Goal: Transaction & Acquisition: Purchase product/service

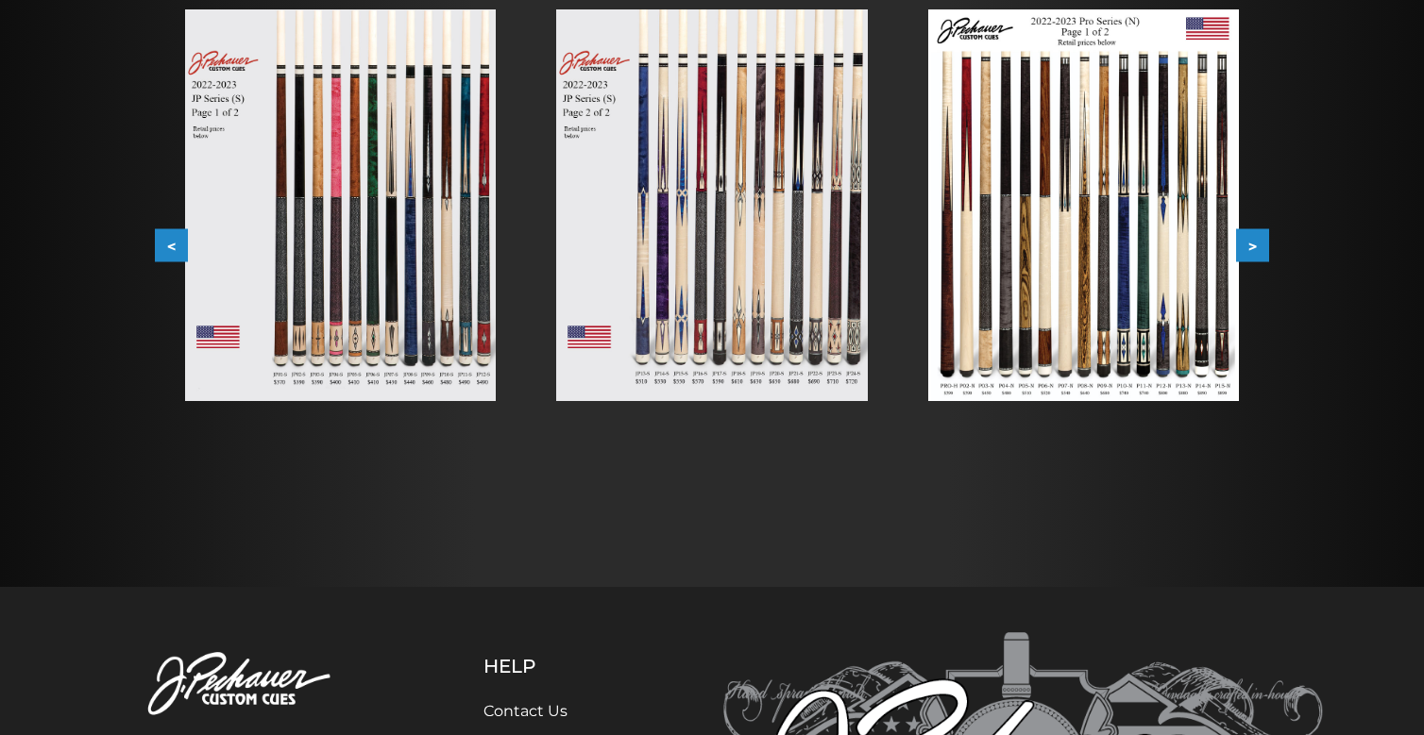
scroll to position [400, 0]
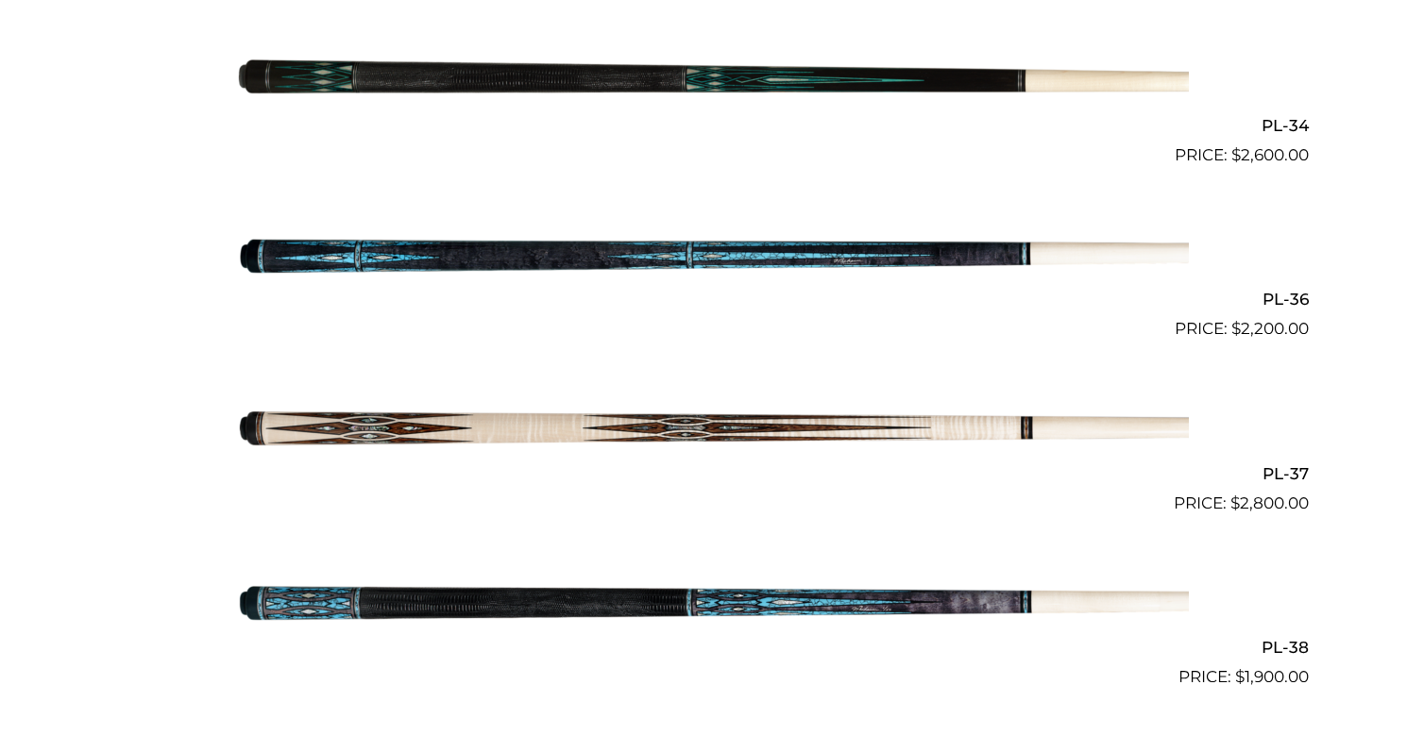
scroll to position [4966, 0]
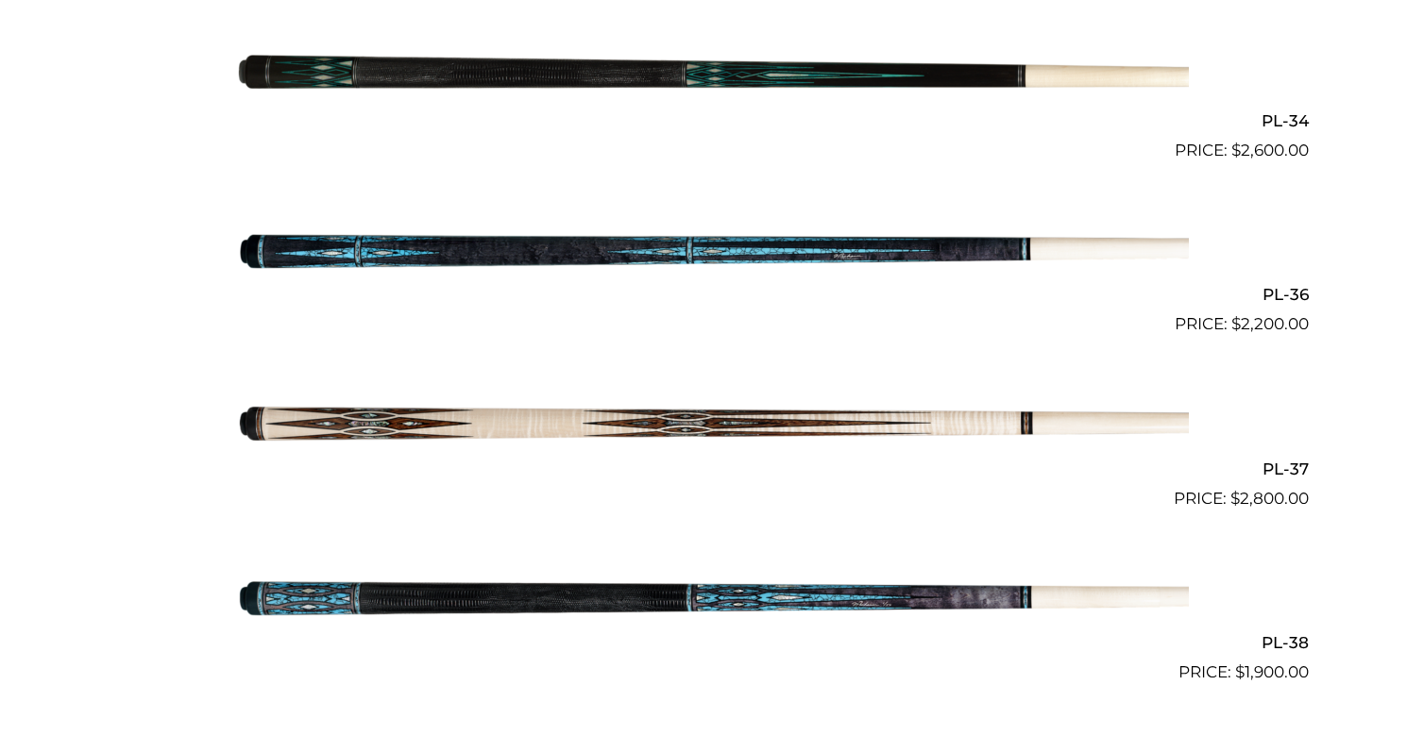
click at [534, 419] on img at bounding box center [712, 424] width 954 height 159
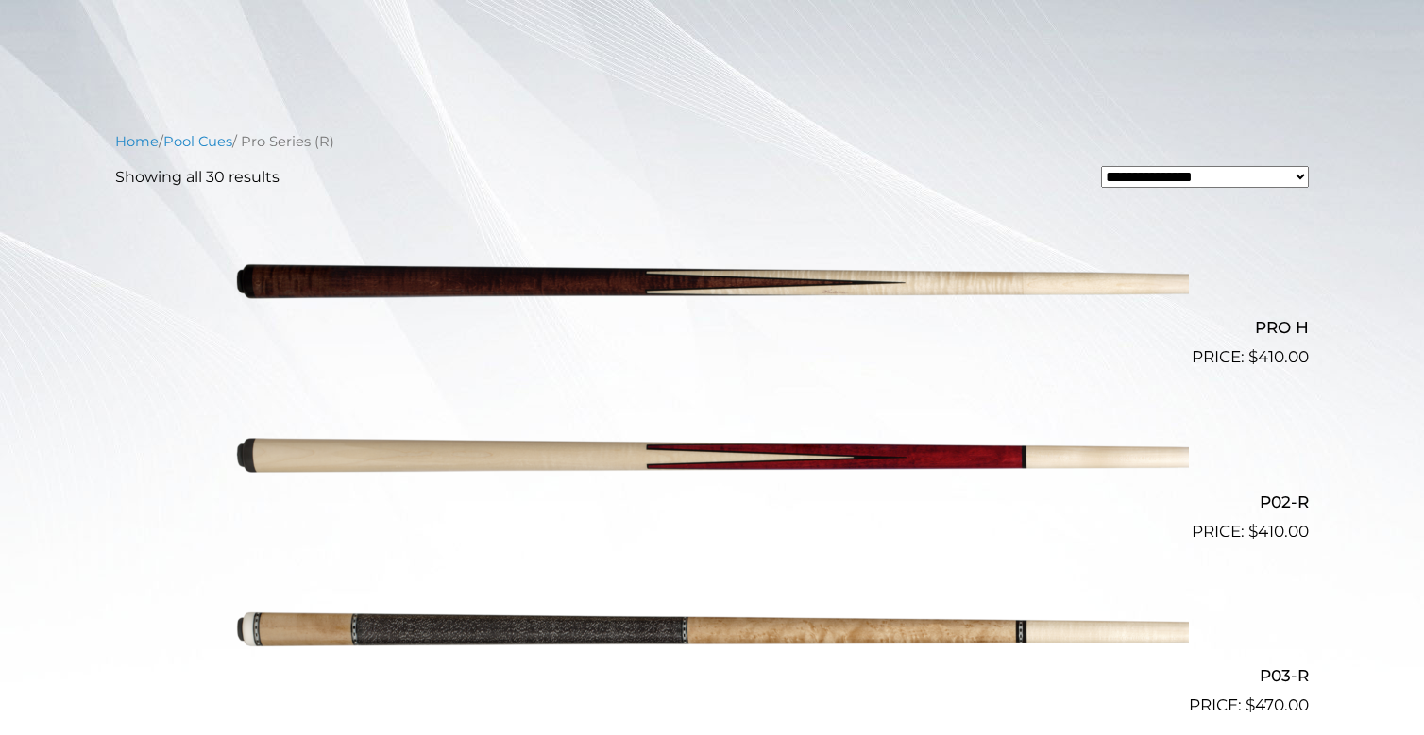
scroll to position [370, 0]
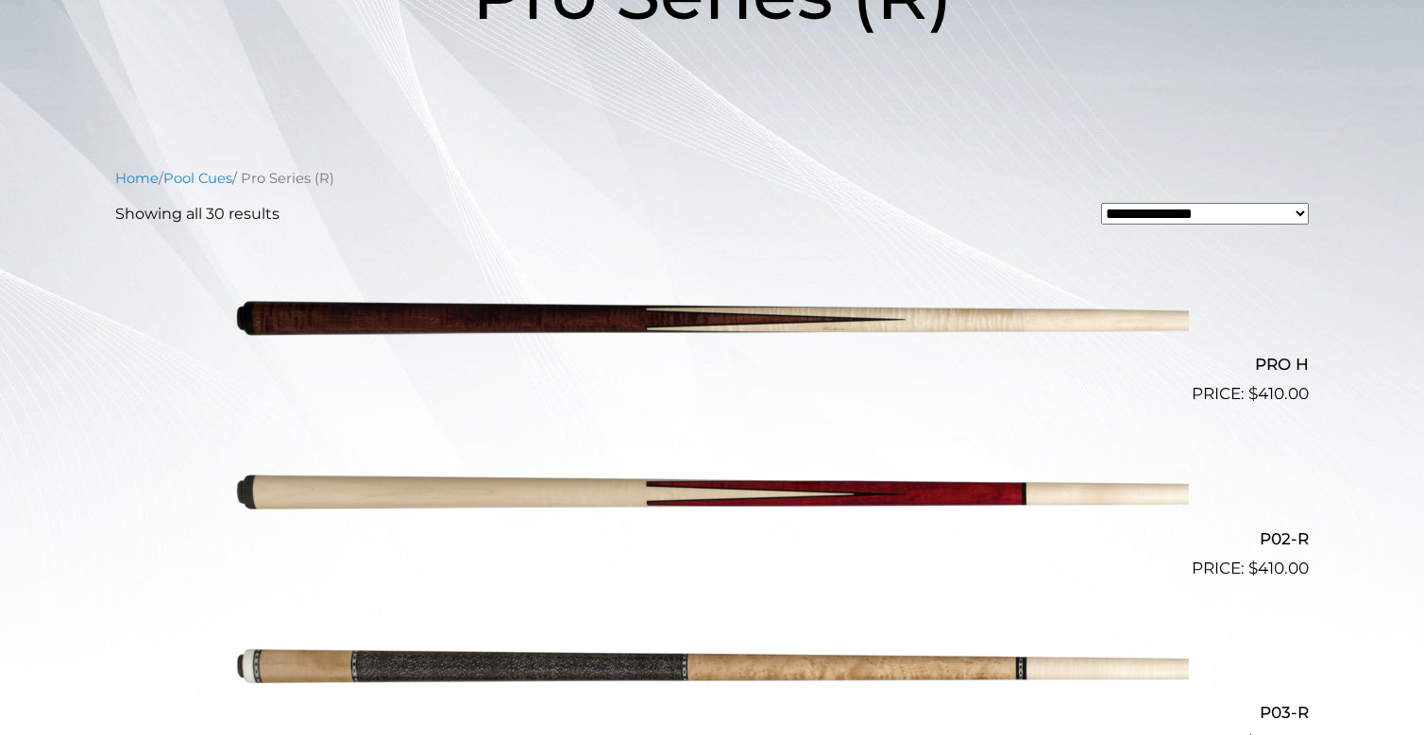
click at [648, 308] on img at bounding box center [712, 320] width 954 height 159
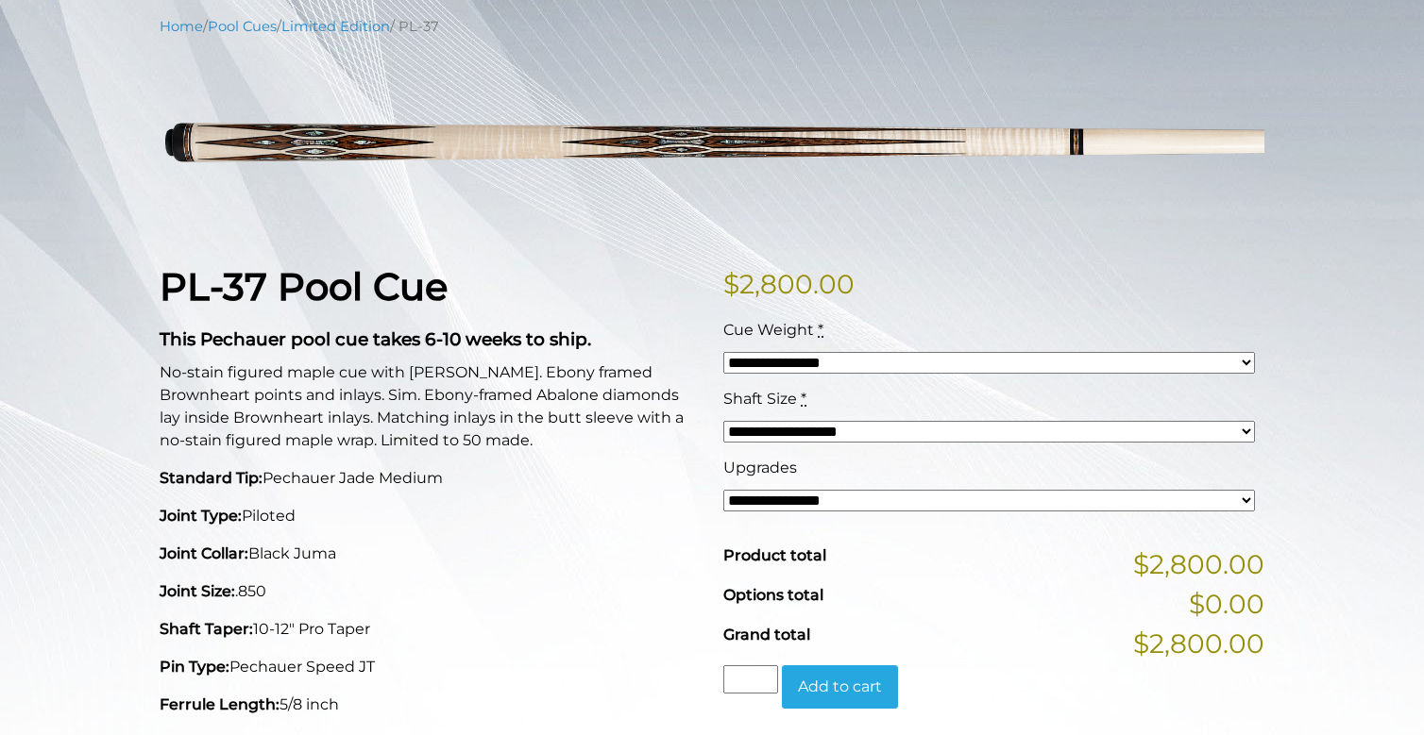
scroll to position [207, 0]
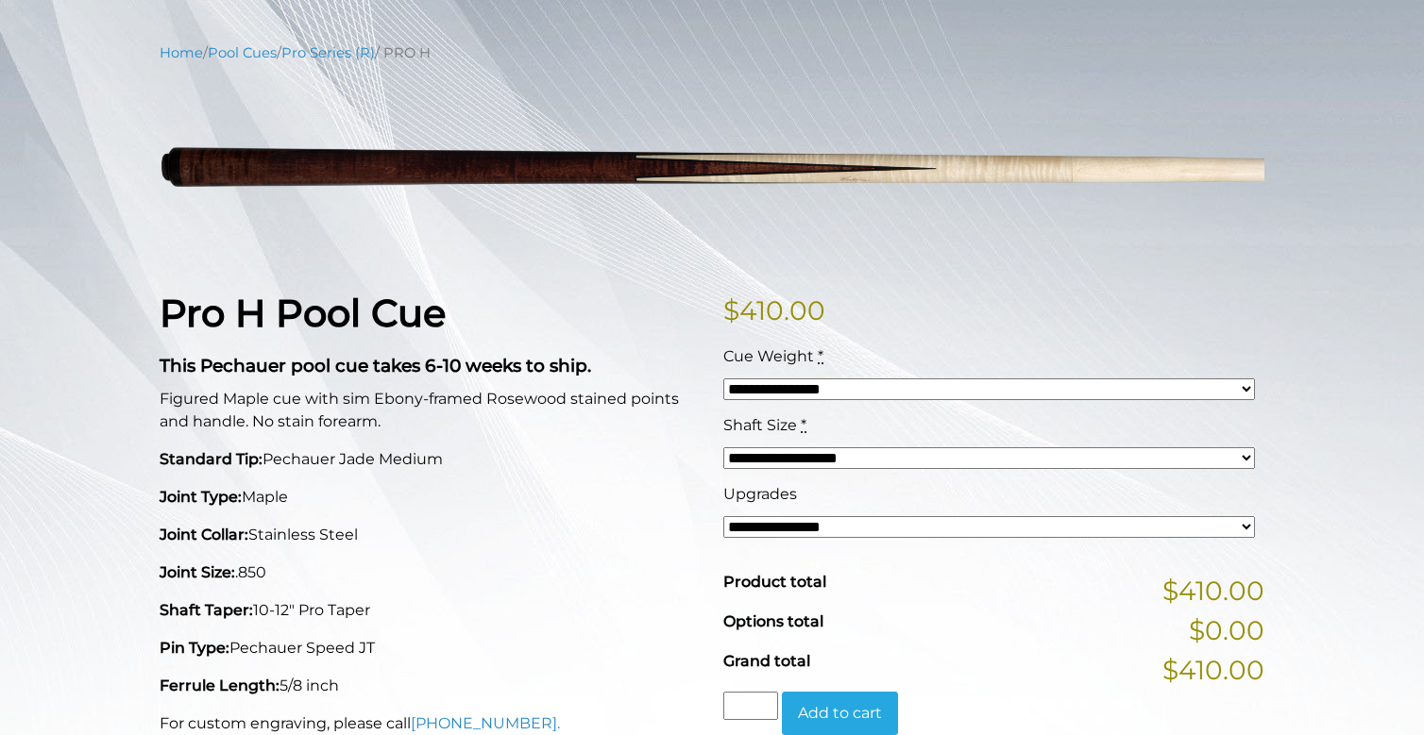
scroll to position [216, 0]
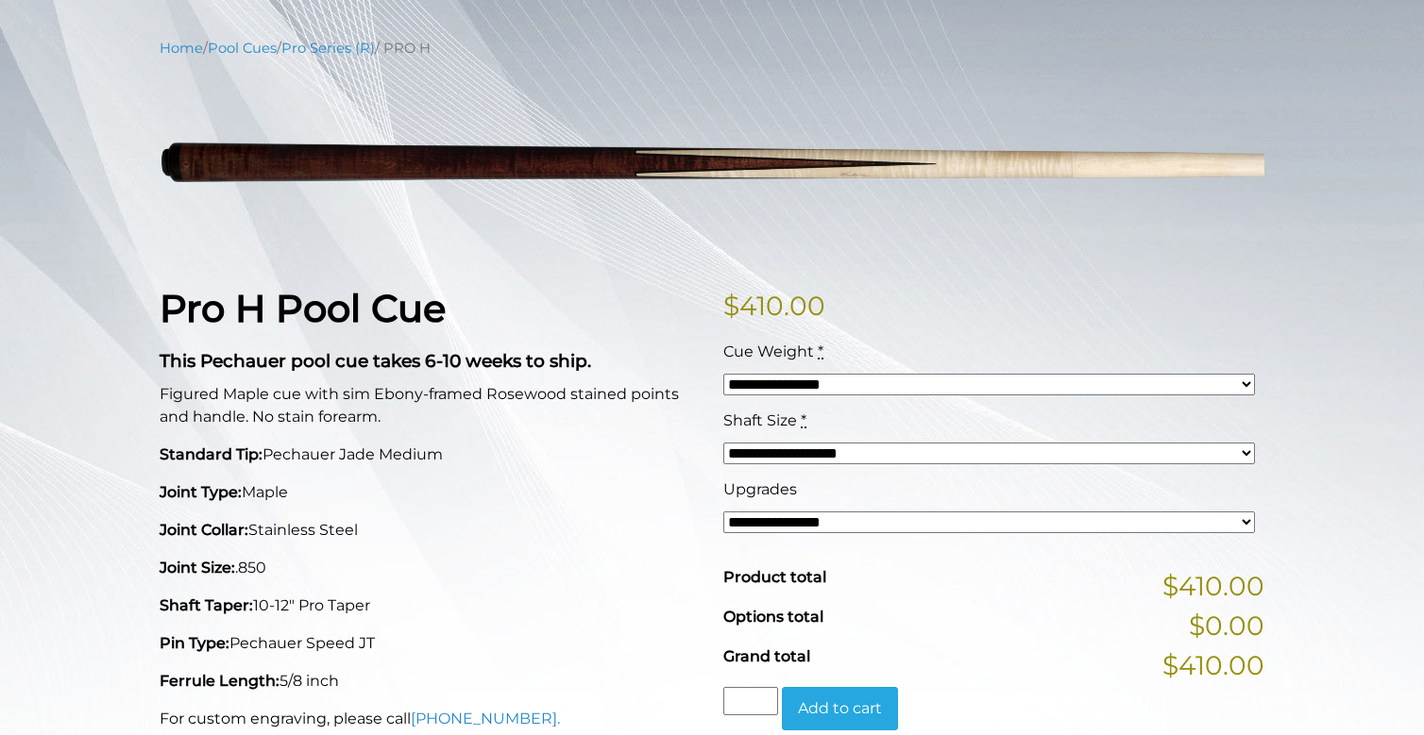
click at [749, 443] on select "**********" at bounding box center [989, 454] width 532 height 22
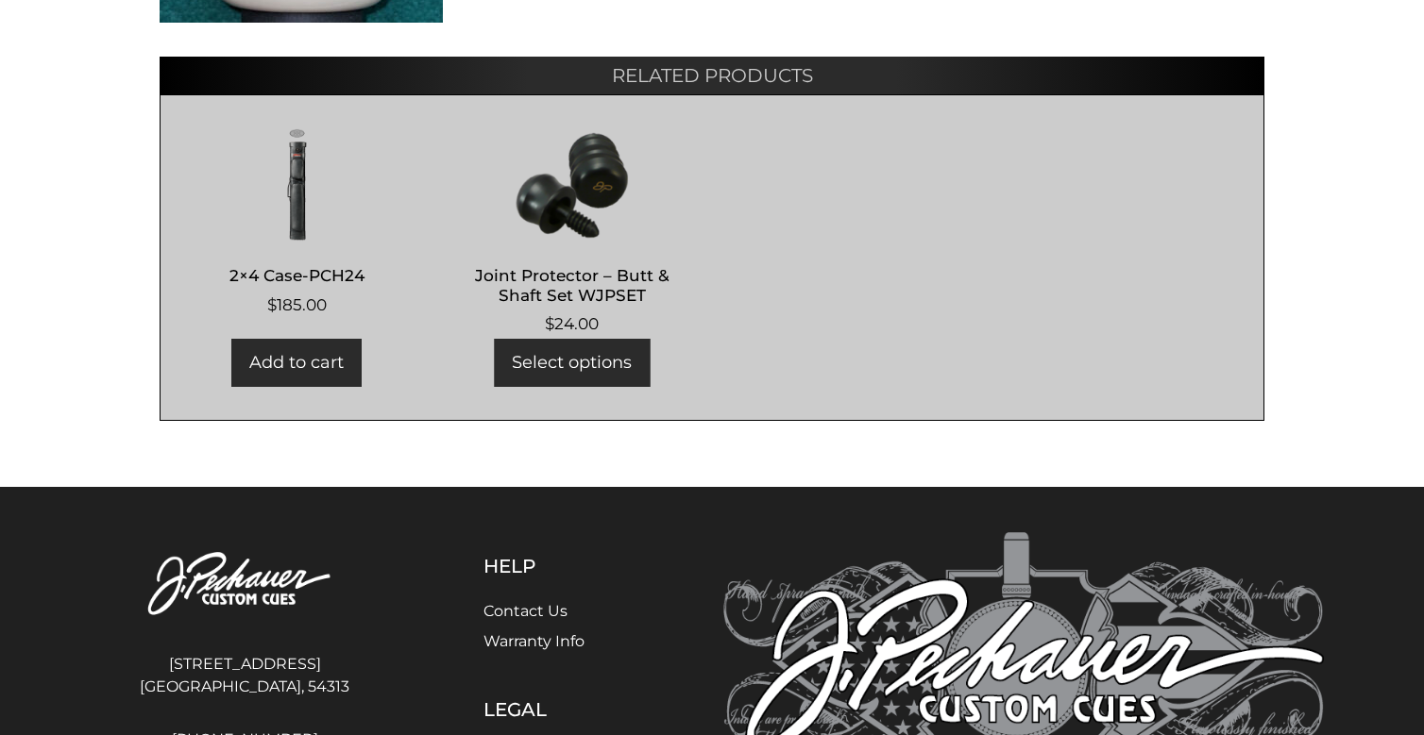
scroll to position [1165, 0]
